Goal: Obtain resource: Download file/media

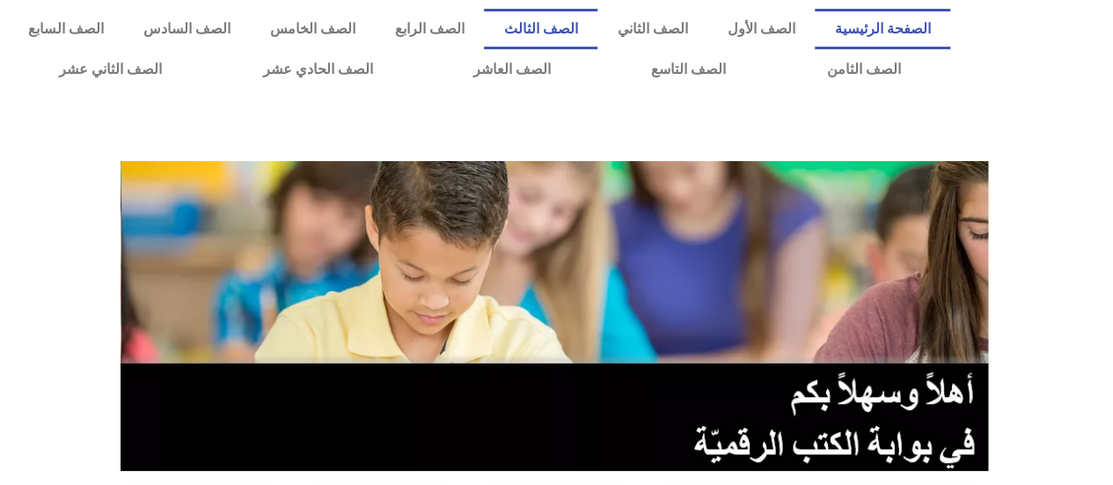
click at [565, 30] on link "الصف الثالث" at bounding box center [541, 29] width 114 height 40
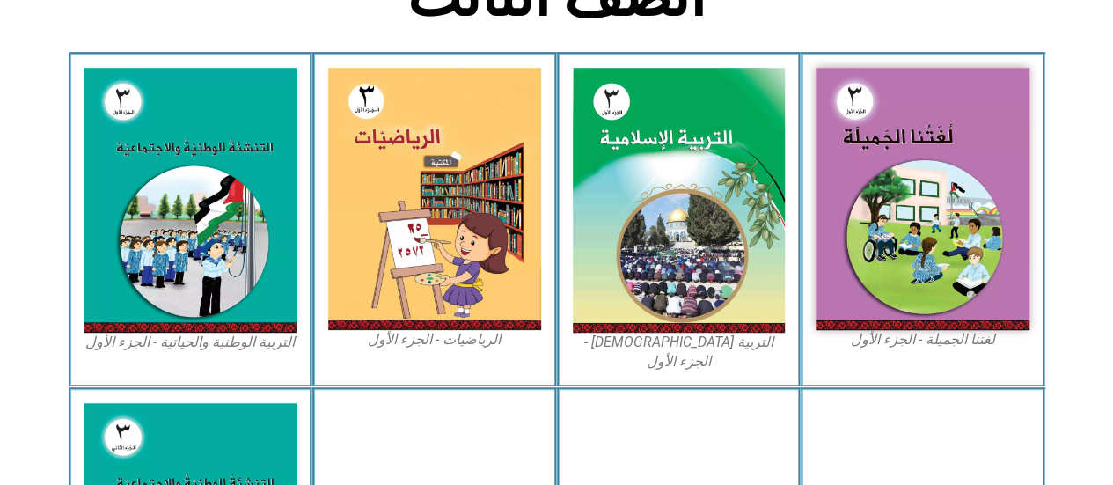
scroll to position [494, 0]
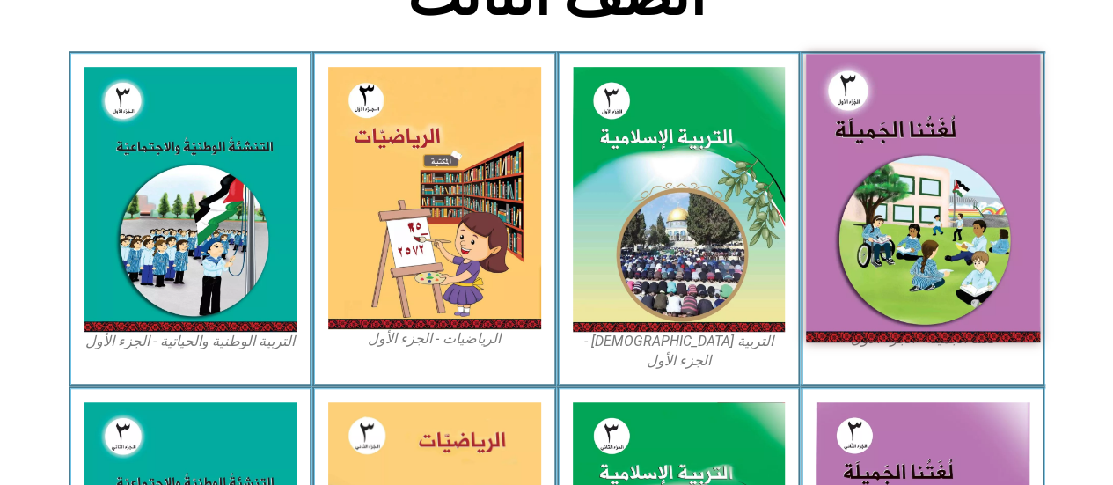
click at [898, 178] on img at bounding box center [923, 198] width 234 height 288
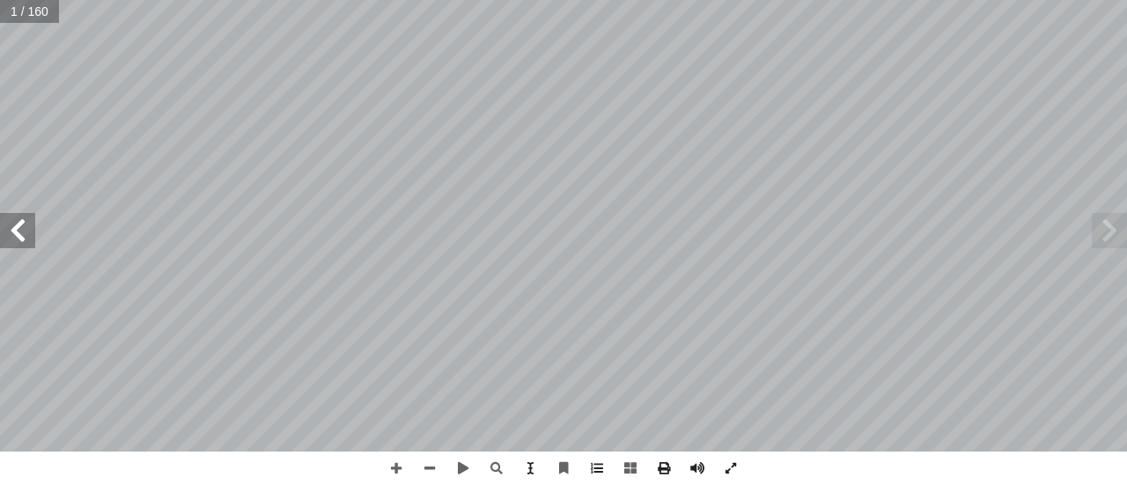
click at [1106, 239] on span at bounding box center [1108, 230] width 35 height 35
click at [28, 233] on span at bounding box center [17, 230] width 35 height 35
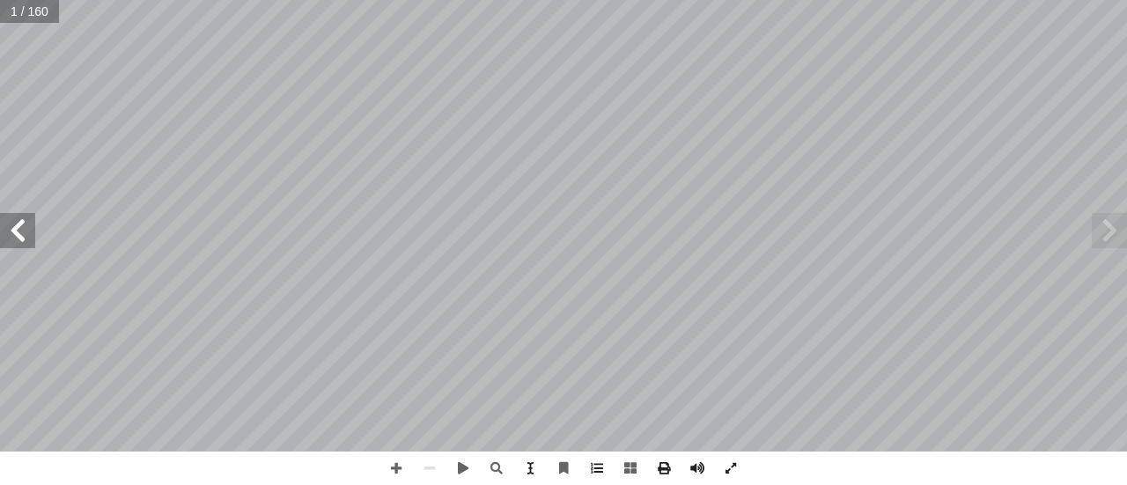
click at [28, 233] on span at bounding box center [17, 230] width 35 height 35
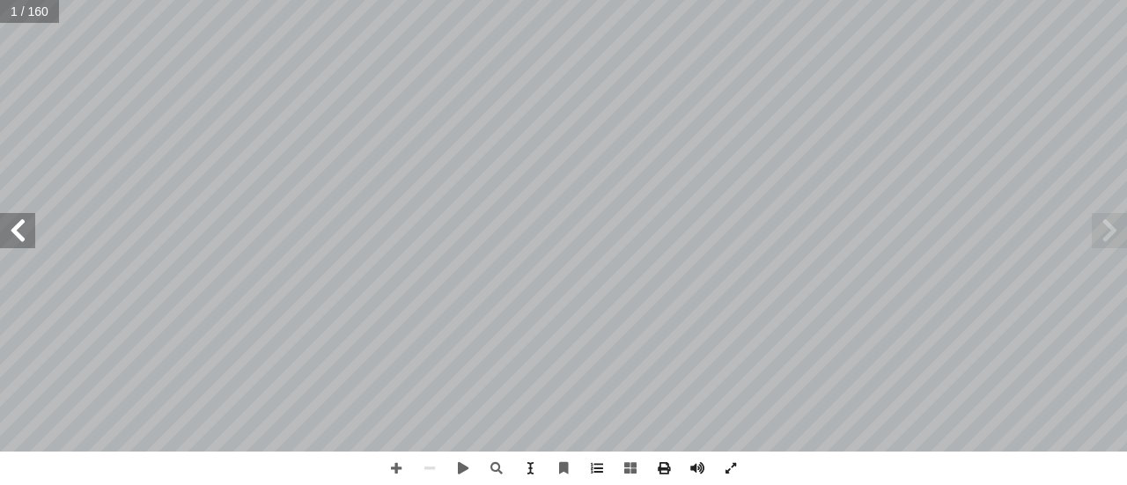
click at [28, 233] on span at bounding box center [17, 230] width 35 height 35
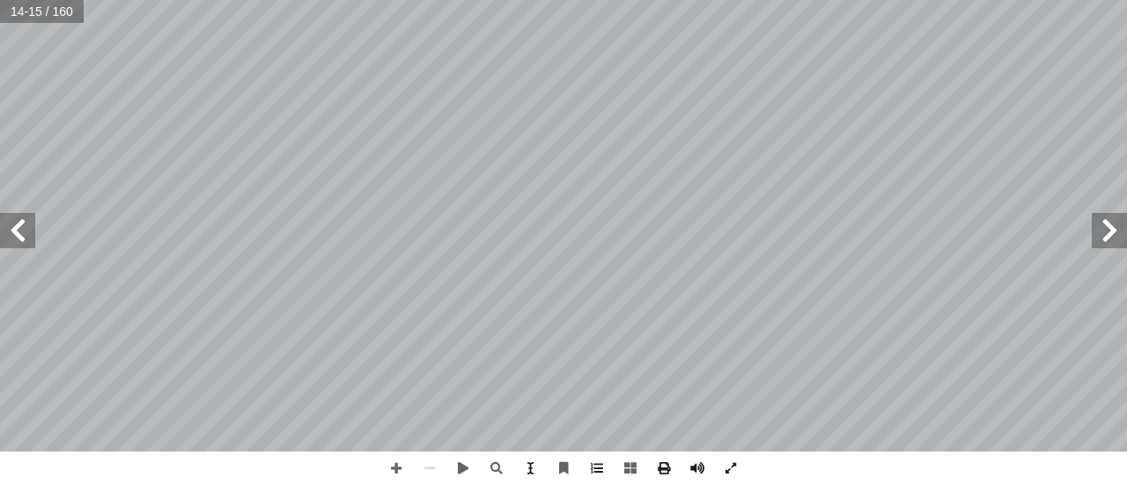
click at [1117, 231] on span at bounding box center [1108, 230] width 35 height 35
click at [19, 237] on span at bounding box center [17, 230] width 35 height 35
click at [398, 467] on span at bounding box center [395, 468] width 33 height 33
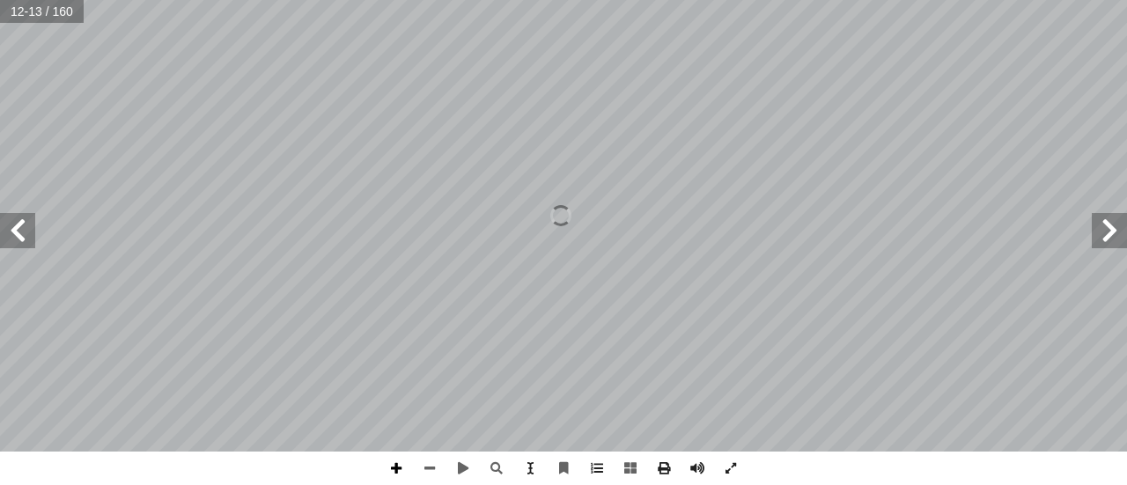
click at [398, 467] on span at bounding box center [395, 468] width 33 height 33
click at [426, 470] on span at bounding box center [429, 468] width 33 height 33
click at [664, 467] on span at bounding box center [663, 468] width 33 height 33
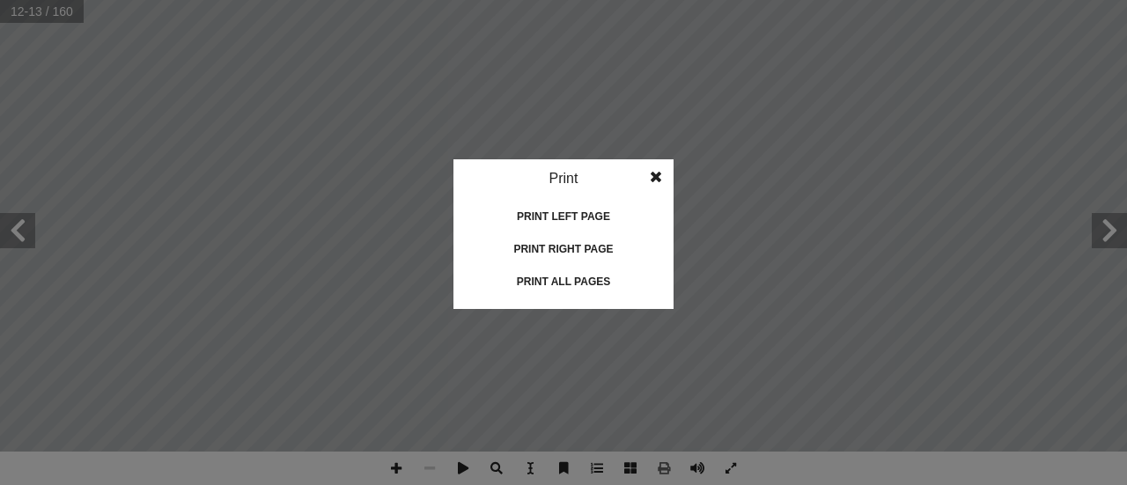
click at [574, 281] on div "Print all pages" at bounding box center [563, 282] width 176 height 28
